Goal: Task Accomplishment & Management: Complete application form

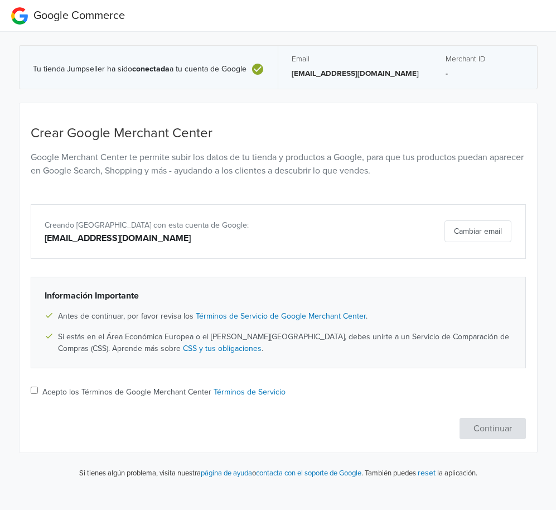
click at [36, 389] on input "Acepto los Términos de Google Merchant Center Términos de Servicio" at bounding box center [34, 390] width 7 height 7
checkbox input "true"
click at [483, 422] on button "Continuar" at bounding box center [493, 428] width 66 height 21
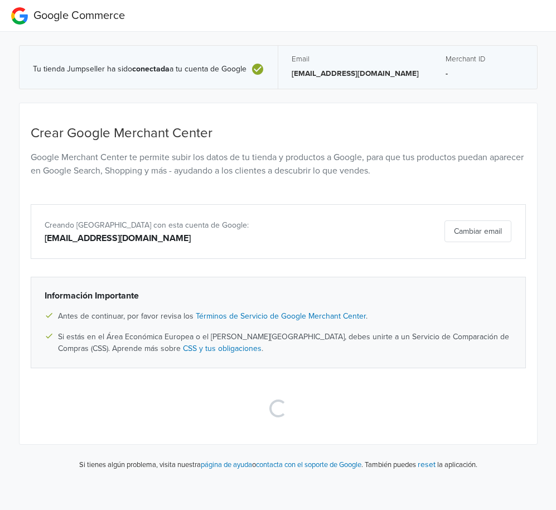
select select "cl"
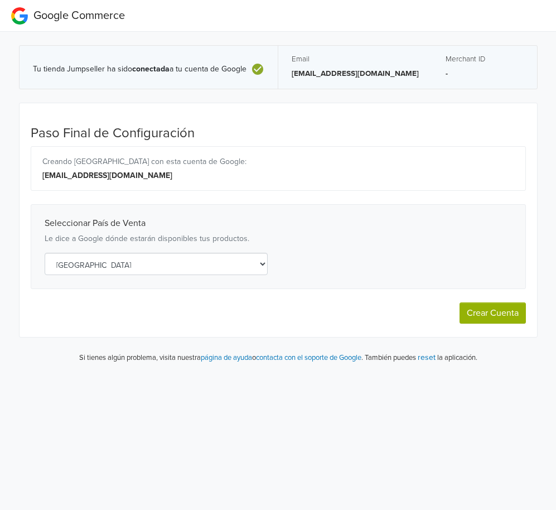
click at [181, 261] on select "Selecciona un país [GEOGRAPHIC_DATA] [GEOGRAPHIC_DATA] [GEOGRAPHIC_DATA] [GEOGR…" at bounding box center [156, 264] width 223 height 22
click at [45, 253] on select "Selecciona un país [GEOGRAPHIC_DATA] [GEOGRAPHIC_DATA] [GEOGRAPHIC_DATA] [GEOGR…" at bounding box center [156, 264] width 223 height 22
click at [486, 312] on button "Crear Cuenta" at bounding box center [493, 312] width 66 height 21
select select "cl"
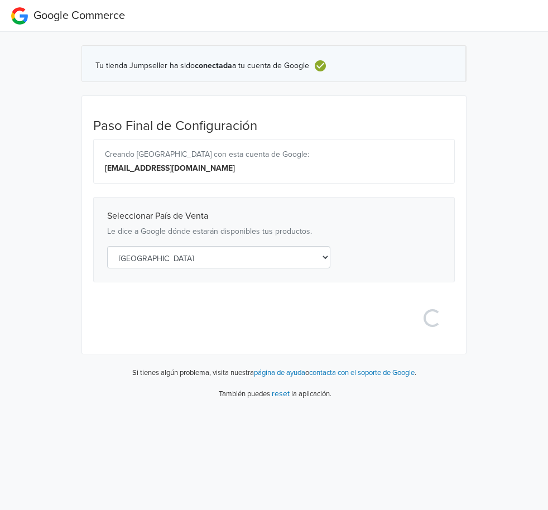
select select "cl"
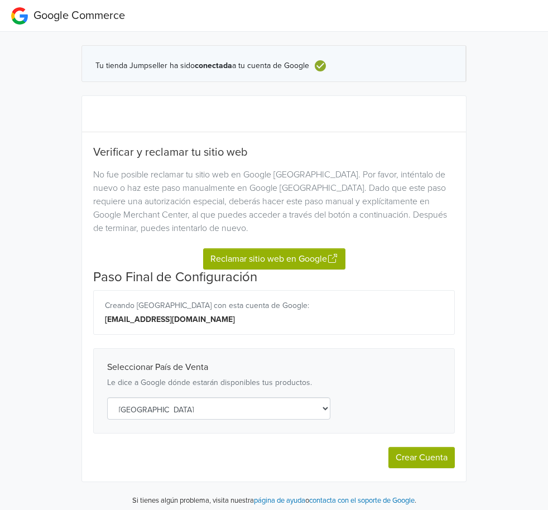
scroll to position [1, 0]
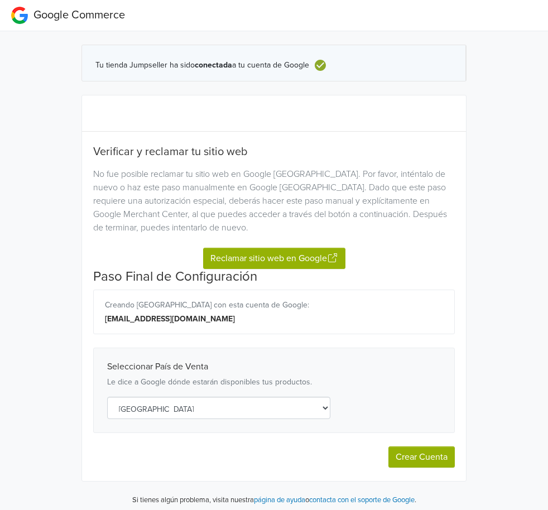
click at [276, 253] on button "Reclamar sitio web en Google" at bounding box center [274, 258] width 142 height 21
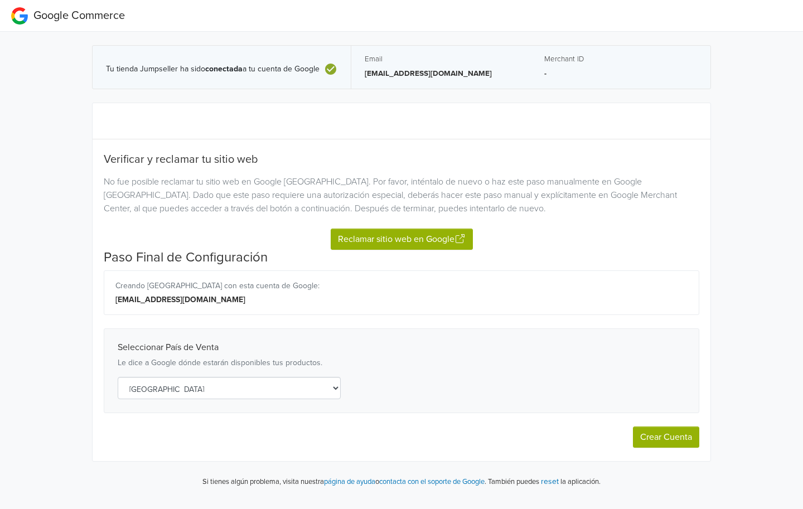
select select "cl"
